Goal: Information Seeking & Learning: Learn about a topic

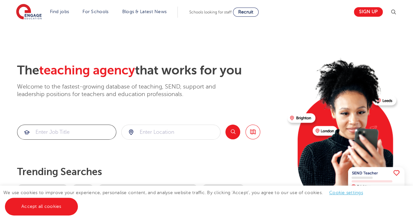
click at [72, 132] on input "search" at bounding box center [66, 132] width 99 height 14
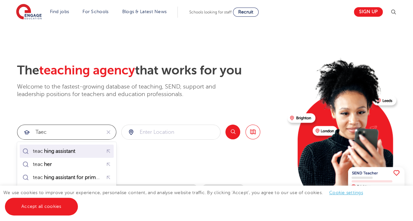
click at [64, 151] on mark "hing assistant" at bounding box center [59, 152] width 33 height 8
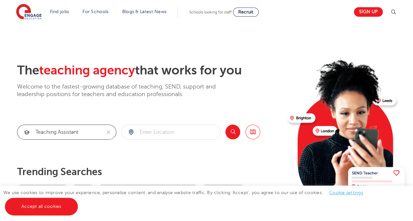
type input "teaching assistant"
click at [153, 131] on input "search" at bounding box center [171, 132] width 99 height 14
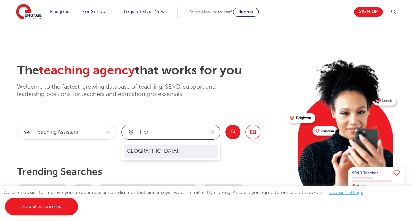
click at [149, 152] on li "Hertfordshire" at bounding box center [171, 151] width 94 height 13
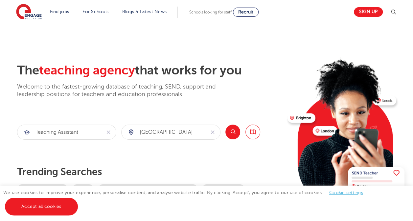
click at [229, 132] on button "Search" at bounding box center [232, 132] width 15 height 15
click at [178, 129] on input "Hertfordshire" at bounding box center [163, 132] width 83 height 14
drag, startPoint x: 176, startPoint y: 130, endPoint x: 100, endPoint y: 131, distance: 76.6
click at [100, 131] on section "teaching assistant Hertfordshire Search Browse all Jobs" at bounding box center [138, 132] width 243 height 15
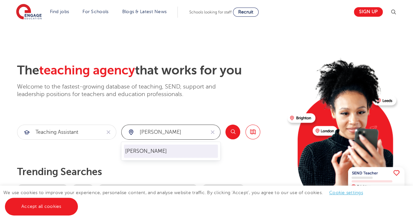
click at [132, 147] on li "Brent" at bounding box center [171, 151] width 94 height 13
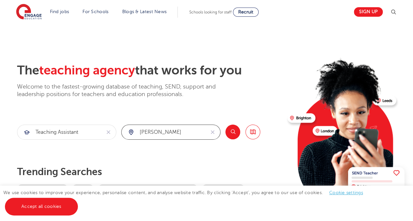
type input "Brent"
click at [231, 133] on button "Search" at bounding box center [232, 132] width 15 height 15
click at [177, 129] on input "search" at bounding box center [171, 132] width 99 height 14
type input "edgware"
click at [72, 131] on input "search" at bounding box center [66, 132] width 99 height 14
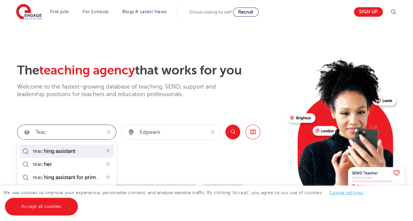
click at [63, 148] on mark "hing assistant" at bounding box center [59, 152] width 33 height 8
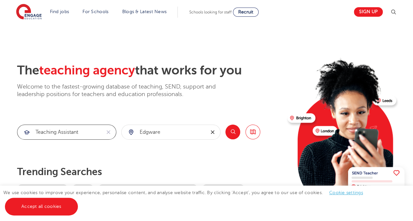
type input "teaching assistant"
click at [219, 133] on button "reset" at bounding box center [212, 132] width 15 height 14
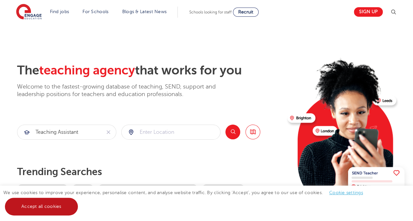
click at [39, 205] on link "Accept all cookies" at bounding box center [41, 207] width 73 height 18
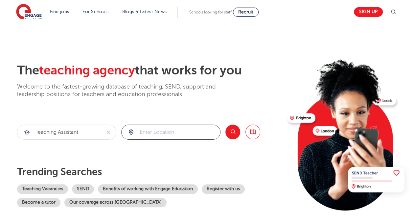
click at [175, 133] on input "search" at bounding box center [171, 132] width 99 height 14
click at [236, 130] on button "Search" at bounding box center [232, 132] width 15 height 15
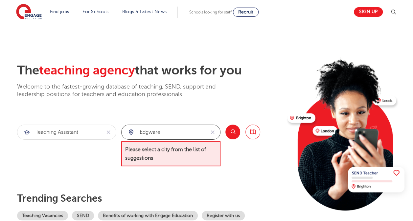
drag, startPoint x: 158, startPoint y: 133, endPoint x: 164, endPoint y: 133, distance: 5.3
click at [158, 133] on input "edgware" at bounding box center [163, 132] width 83 height 14
drag, startPoint x: 102, startPoint y: 131, endPoint x: 89, endPoint y: 132, distance: 12.9
click at [93, 132] on section "teaching assistant edgware Please select a city from the list of suggestions Se…" at bounding box center [138, 146] width 243 height 42
type input "middlesex"
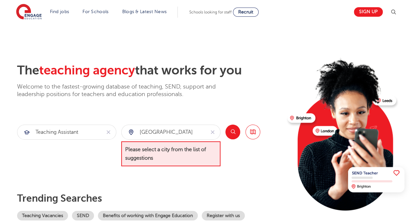
click at [233, 133] on button "Search" at bounding box center [232, 132] width 15 height 15
click at [232, 133] on button "Search" at bounding box center [232, 132] width 15 height 15
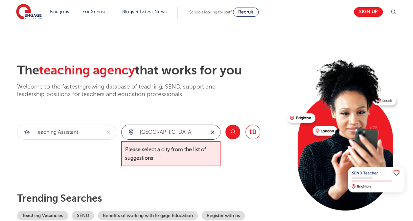
drag, startPoint x: 211, startPoint y: 132, endPoint x: 167, endPoint y: 134, distance: 44.7
click at [211, 133] on icon "reset" at bounding box center [212, 132] width 7 height 6
click at [166, 134] on input "search" at bounding box center [171, 132] width 99 height 14
click at [166, 130] on input "search" at bounding box center [171, 132] width 99 height 14
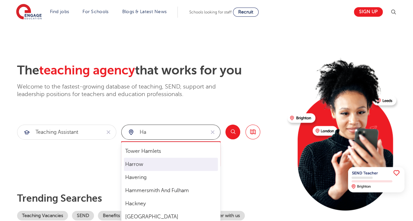
click at [137, 167] on li "Harrow" at bounding box center [171, 164] width 94 height 13
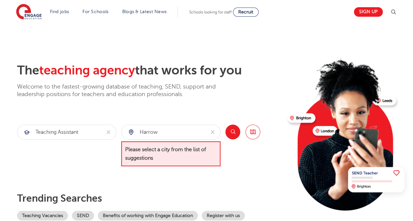
click at [231, 130] on button "Search" at bounding box center [232, 132] width 15 height 15
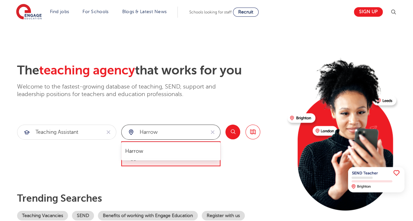
click at [170, 129] on input "Harrow" at bounding box center [163, 132] width 83 height 14
drag, startPoint x: 157, startPoint y: 132, endPoint x: 9, endPoint y: 132, distance: 148.8
click at [9, 132] on div "The teaching agency that works for you Welcome to the fastest-growing database …" at bounding box center [206, 148] width 399 height 171
click button "Submit" at bounding box center [0, 0] width 0 height 0
drag, startPoint x: 165, startPoint y: 132, endPoint x: 97, endPoint y: 132, distance: 68.3
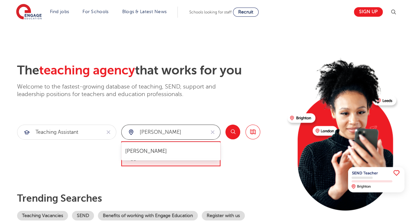
click at [97, 132] on section "teaching assistant Brent Please select a city from the list of suggestions Sear…" at bounding box center [138, 146] width 243 height 42
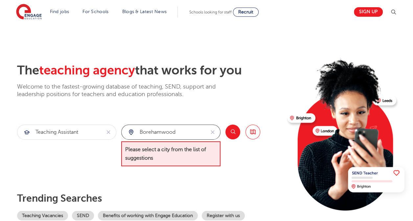
click button "Submit" at bounding box center [0, 0] width 0 height 0
drag, startPoint x: 85, startPoint y: 135, endPoint x: 30, endPoint y: 150, distance: 56.8
click at [47, 147] on section "teaching assistant Borehamwood Please select a city from the list of suggestion…" at bounding box center [138, 146] width 243 height 42
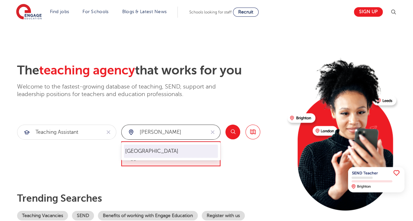
click at [169, 151] on li "Hertfordshire" at bounding box center [171, 151] width 94 height 13
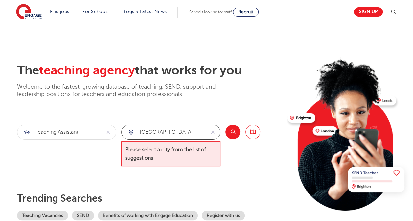
type input "Hertfordshire"
click at [232, 131] on button "Search" at bounding box center [232, 132] width 15 height 15
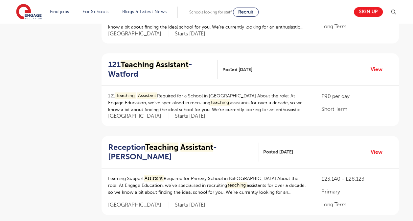
scroll to position [788, 0]
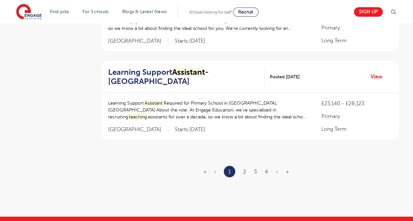
click at [247, 169] on ul "« ‹ 1 2 3 4 › »" at bounding box center [250, 171] width 93 height 11
click at [246, 170] on link "2" at bounding box center [244, 172] width 3 height 6
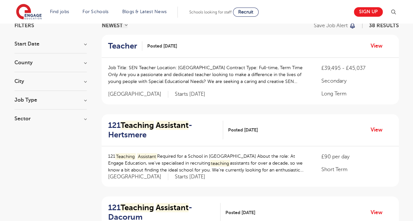
scroll to position [66, 0]
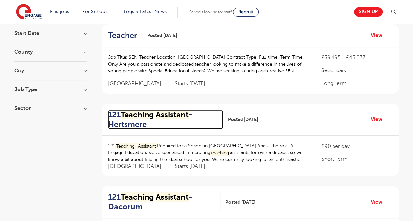
click at [160, 112] on mark "Assistant" at bounding box center [172, 114] width 33 height 9
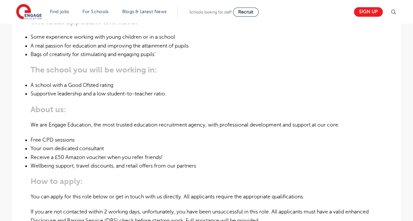
scroll to position [329, 0]
